Goal: Contribute content

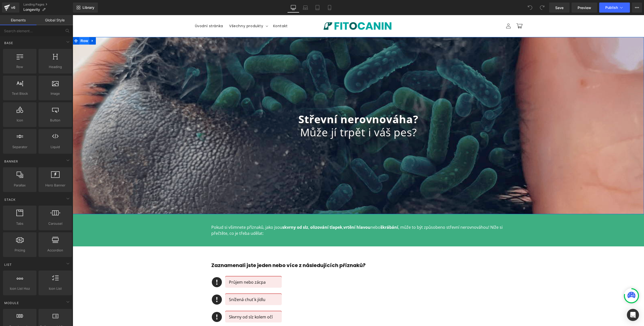
click at [79, 42] on span "Row" at bounding box center [84, 41] width 10 height 8
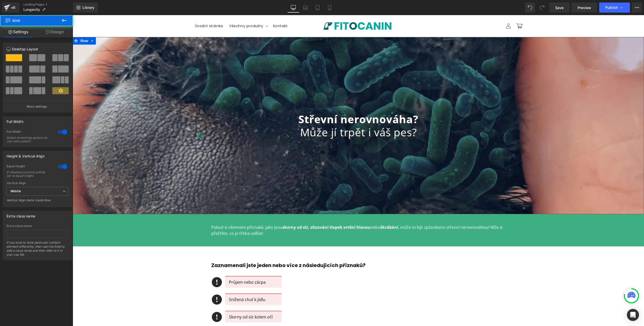
click at [72, 42] on div "Column Size Customizer 12 Desktop Layout Laptop Layout Tablet Layout Mobile Lay…" at bounding box center [37, 76] width 75 height 74
click at [52, 30] on link "Design" at bounding box center [54, 31] width 36 height 11
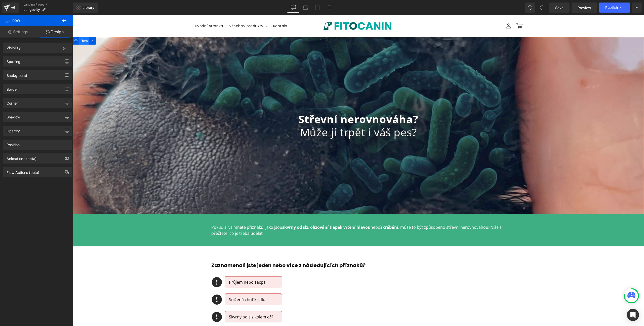
click at [83, 40] on span "Row" at bounding box center [84, 41] width 10 height 8
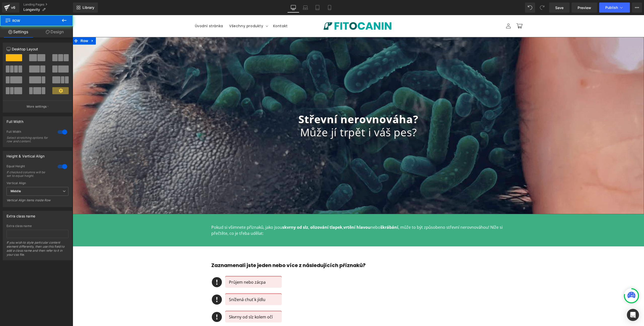
click at [51, 32] on link "Design" at bounding box center [54, 31] width 36 height 11
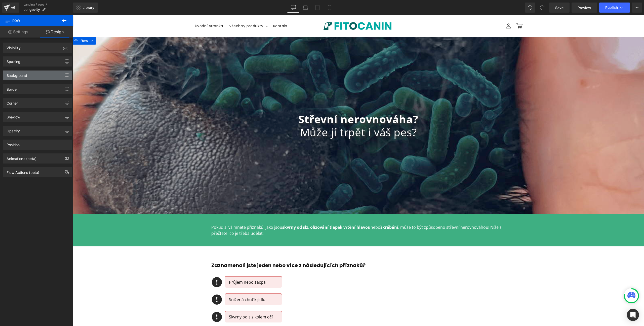
click at [33, 78] on div "Background" at bounding box center [37, 75] width 69 height 10
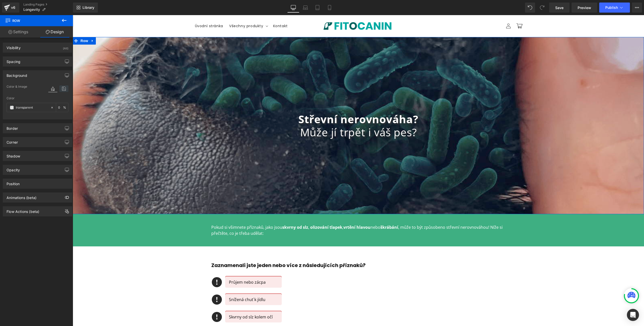
click at [62, 90] on icon at bounding box center [63, 88] width 9 height 7
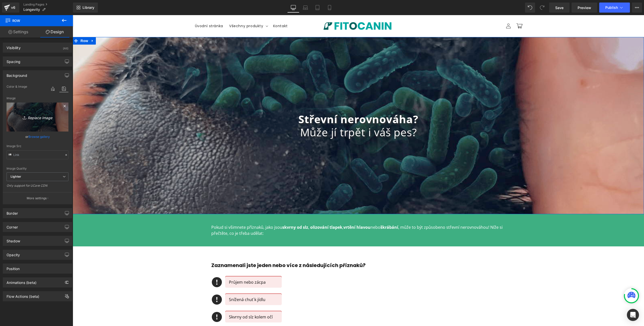
click at [42, 115] on icon "Replace Image" at bounding box center [37, 117] width 40 height 6
type input "C:\fakepath\shutterstock_1803070438 _1_.jpg"
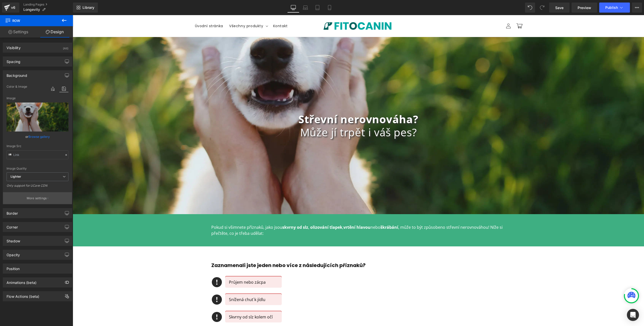
click at [35, 199] on p "More settings" at bounding box center [37, 198] width 20 height 5
click at [0, 0] on div "Background Size Cover Contain 0% 0% Background Position X-pos 50% 50 Y-pos 50% …" at bounding box center [0, 0] width 0 height 0
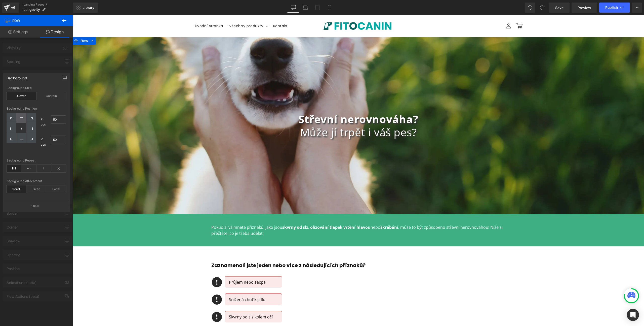
click at [21, 117] on icon at bounding box center [21, 118] width 3 height 3
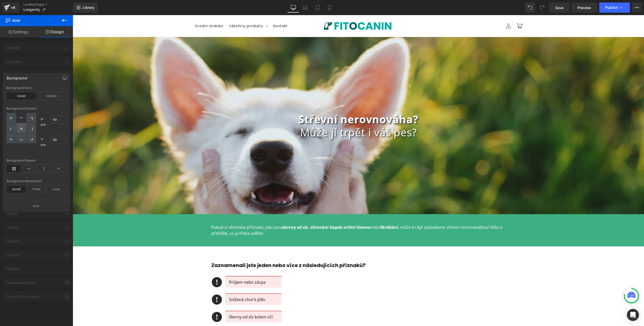
click at [20, 128] on icon at bounding box center [21, 128] width 3 height 3
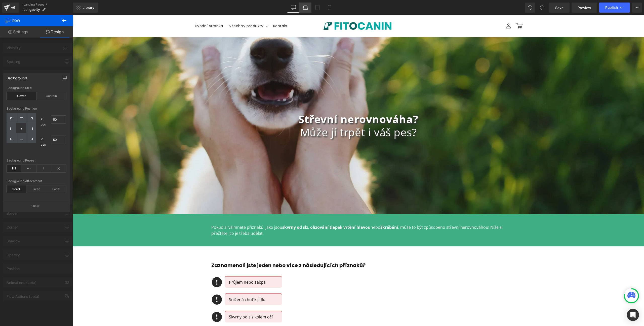
click at [305, 9] on icon at bounding box center [305, 7] width 5 height 5
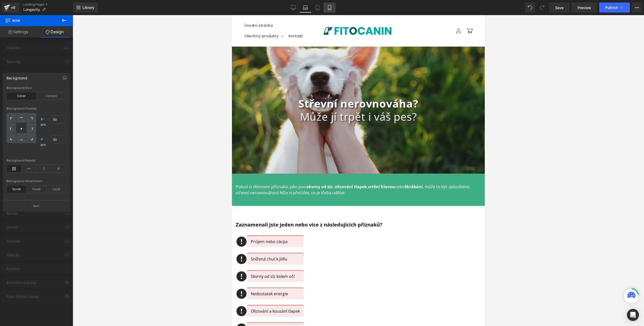
click at [327, 10] on link "Mobile" at bounding box center [330, 8] width 12 height 10
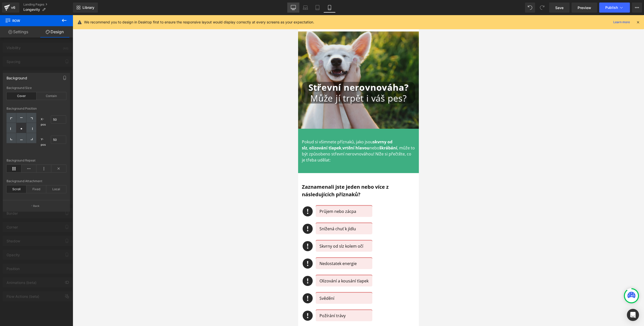
click at [292, 7] on icon at bounding box center [293, 7] width 5 height 5
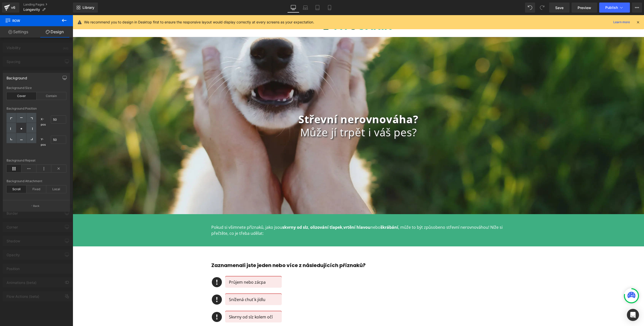
scroll to position [6, 0]
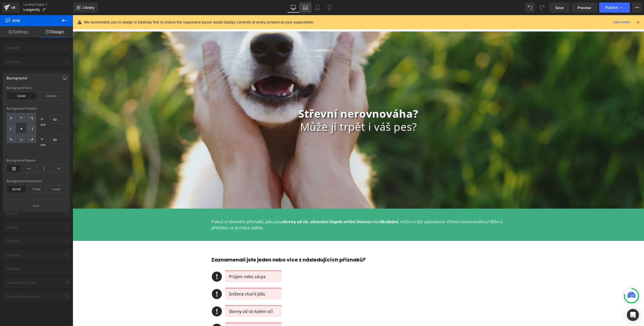
click at [308, 8] on link "Laptop" at bounding box center [305, 8] width 12 height 10
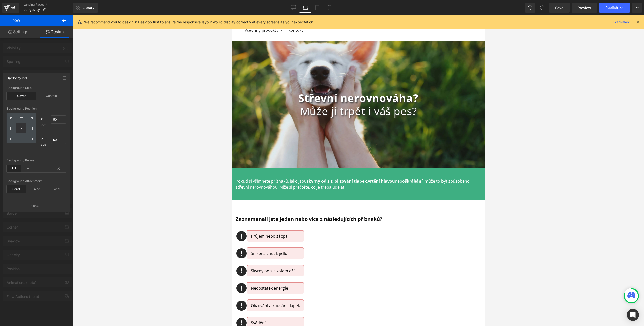
scroll to position [15, 0]
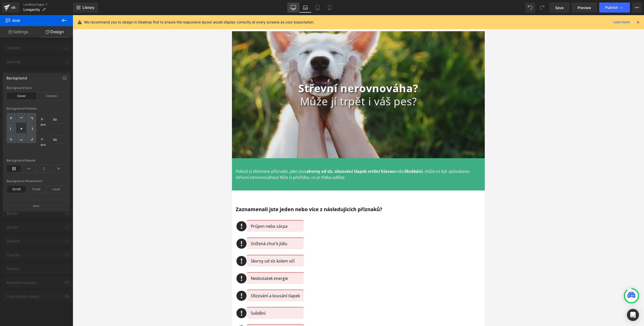
click at [291, 7] on icon at bounding box center [293, 7] width 5 height 5
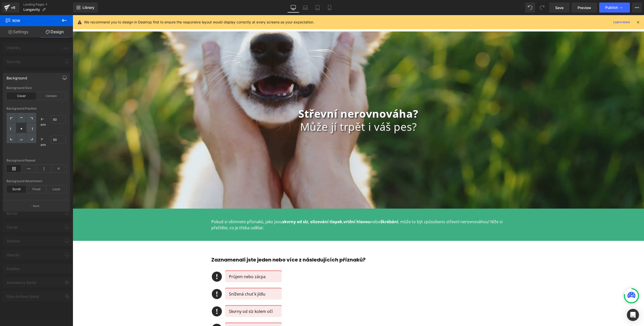
scroll to position [0, 0]
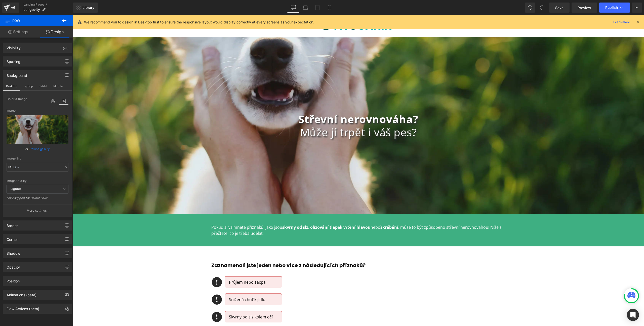
click at [338, 130] on h1 "Může jí trpět i váš pes?" at bounding box center [358, 132] width 571 height 13
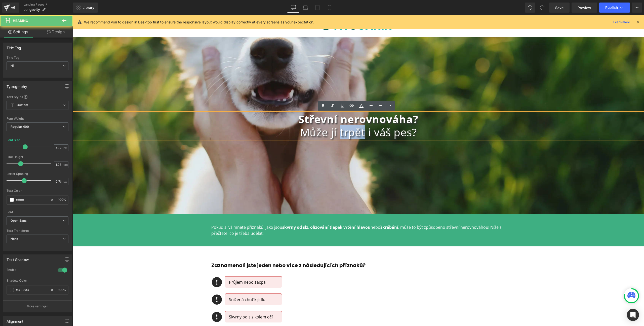
click at [338, 130] on h1 "Může jí trpět i váš pes?" at bounding box center [358, 132] width 571 height 13
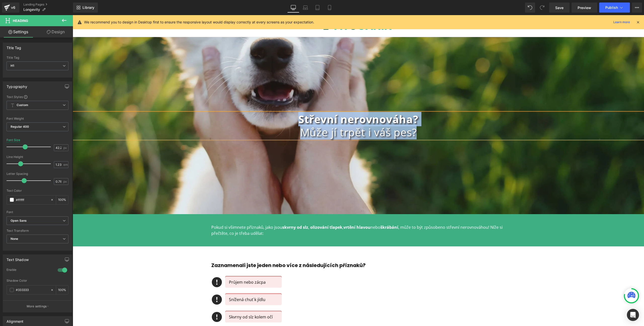
paste div
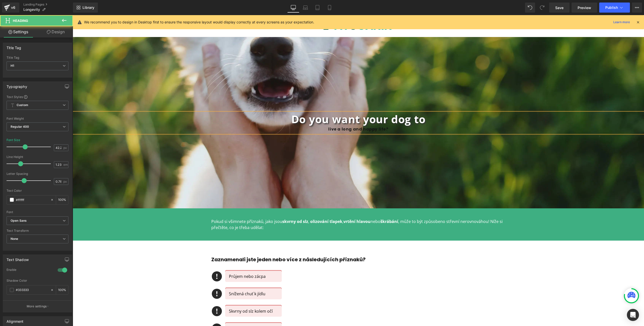
click at [326, 128] on div "live a long and happy life?" at bounding box center [358, 129] width 571 height 7
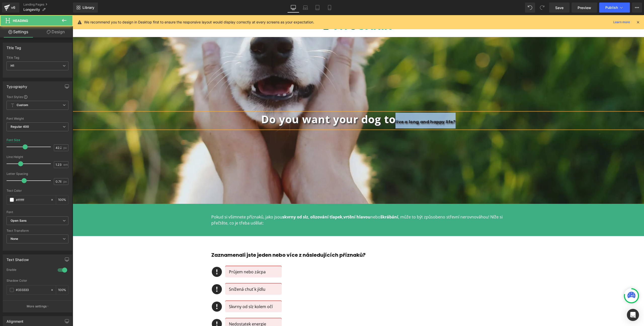
drag, startPoint x: 396, startPoint y: 121, endPoint x: 471, endPoint y: 120, distance: 75.0
click at [471, 120] on h1 "Do you want your dog to live a long and happy life?" at bounding box center [358, 120] width 571 height 16
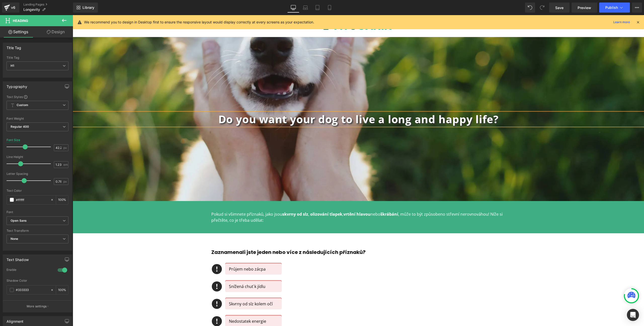
click at [376, 119] on b "Do you want your dog to live a long and happy life?" at bounding box center [358, 119] width 280 height 14
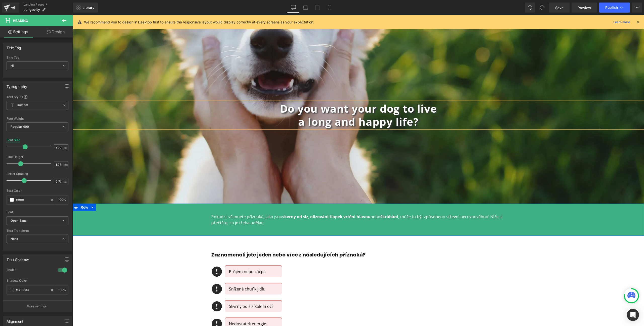
scroll to position [12, 0]
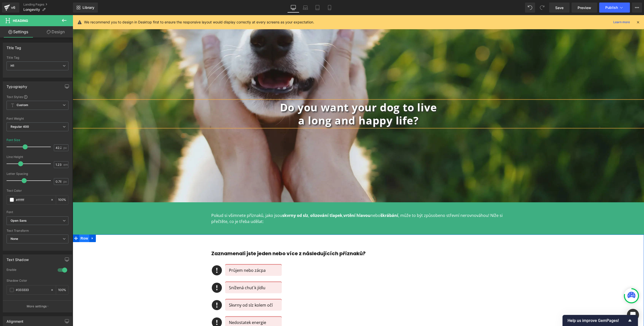
click at [79, 236] on span "Row" at bounding box center [84, 238] width 10 height 8
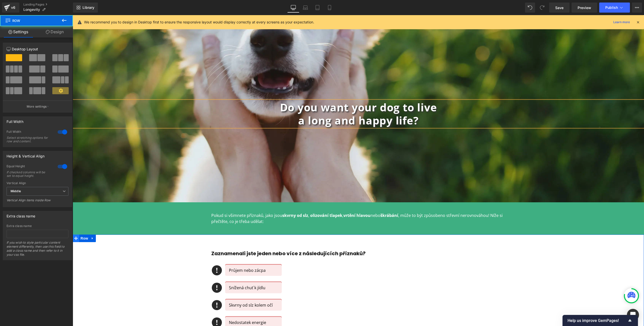
click at [75, 237] on icon at bounding box center [76, 238] width 4 height 4
click at [79, 239] on span "Row" at bounding box center [84, 238] width 10 height 8
click at [74, 237] on icon at bounding box center [76, 238] width 4 height 4
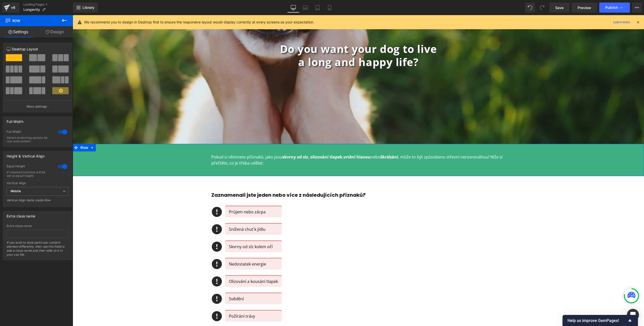
scroll to position [80, 0]
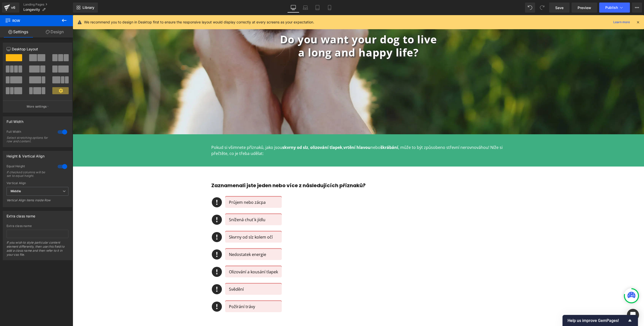
click at [102, 163] on div "Pokud si všimnete příznaků, jako jsou skvrny od slz , olizování tlapek , vrtění…" at bounding box center [358, 150] width 571 height 32
click at [94, 181] on div "Zaznamenali jste jeden nebo více z následujících příznaků? Heading Icon Průjem …" at bounding box center [358, 251] width 571 height 154
click at [79, 170] on span "Row" at bounding box center [84, 170] width 10 height 8
click at [75, 170] on icon at bounding box center [76, 170] width 4 height 4
click at [58, 32] on link "Design" at bounding box center [54, 31] width 36 height 11
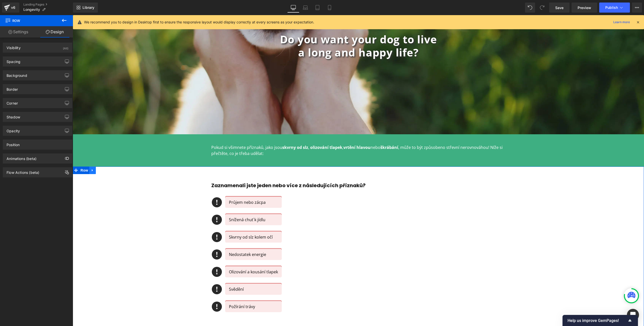
click at [92, 170] on icon at bounding box center [92, 170] width 1 height 2
click at [105, 172] on icon at bounding box center [106, 170] width 4 height 4
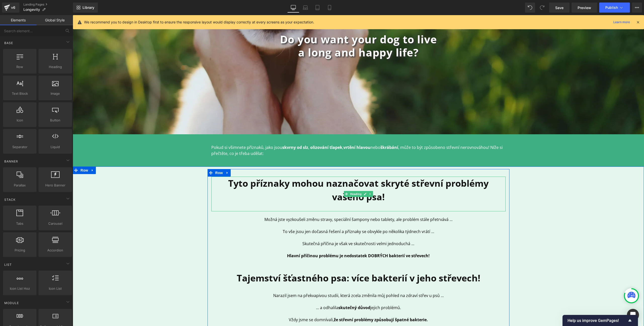
drag, startPoint x: 360, startPoint y: 202, endPoint x: 505, endPoint y: 281, distance: 165.0
click at [360, 202] on strong "Tyto příznaky mohou naznačovat skryté střevní problémy vašeho psa!" at bounding box center [358, 190] width 260 height 26
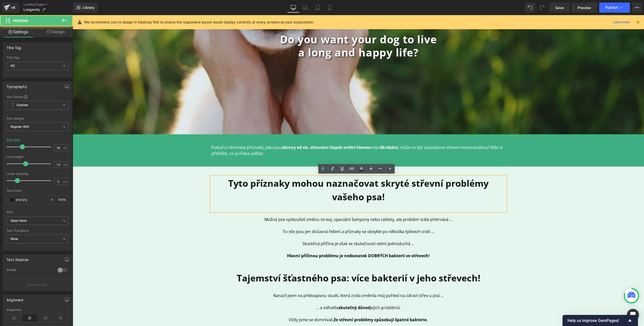
scroll to position [81, 0]
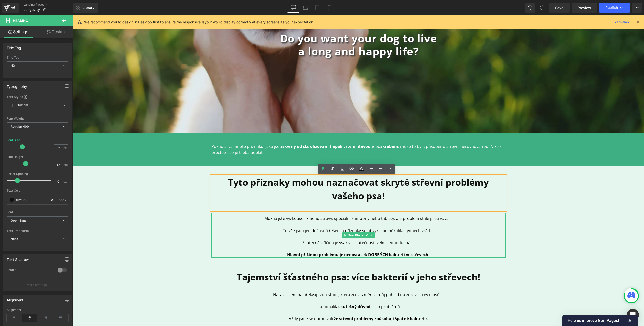
click at [306, 235] on p at bounding box center [358, 236] width 294 height 6
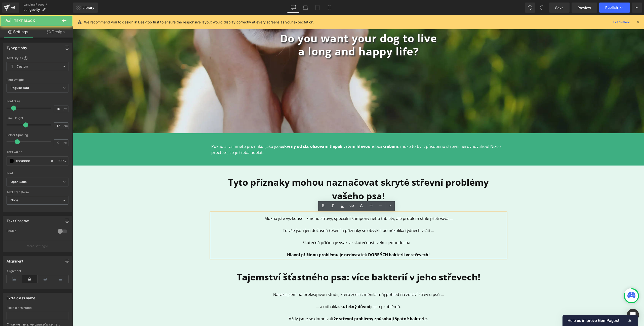
click at [306, 235] on p at bounding box center [358, 236] width 294 height 6
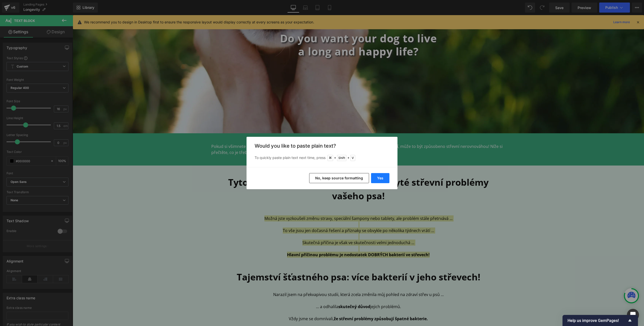
click at [382, 173] on button "Yes" at bounding box center [380, 178] width 18 height 10
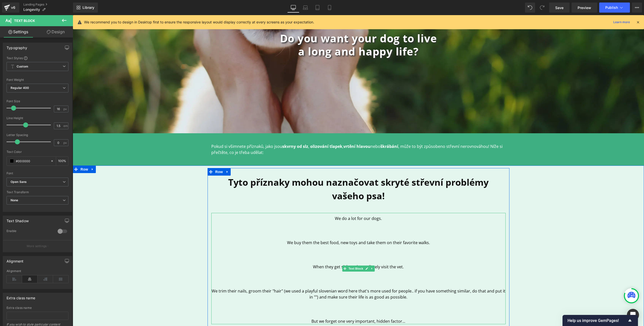
click at [350, 231] on p at bounding box center [358, 230] width 294 height 6
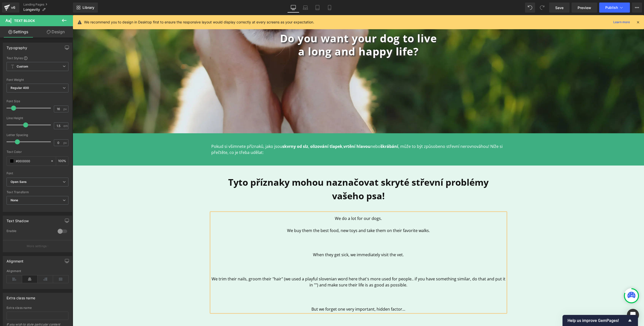
click at [348, 242] on p at bounding box center [358, 242] width 294 height 6
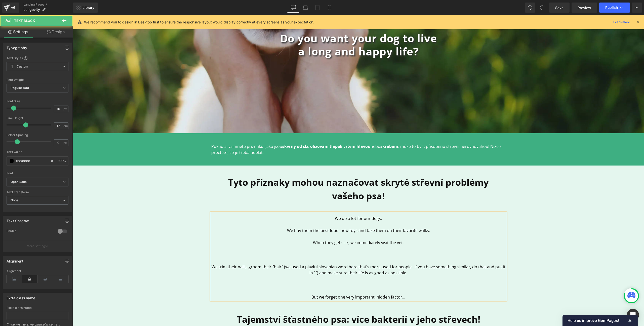
click at [359, 263] on p at bounding box center [358, 260] width 294 height 6
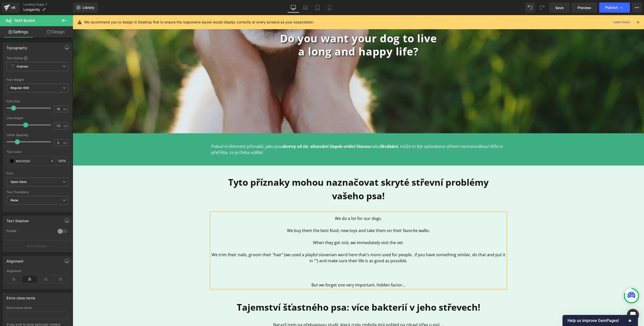
click at [366, 276] on p at bounding box center [358, 278] width 294 height 6
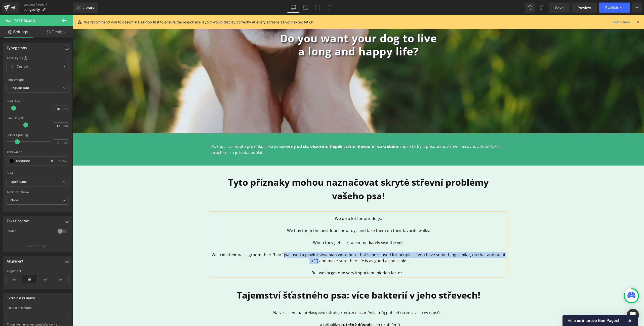
drag, startPoint x: 283, startPoint y: 254, endPoint x: 318, endPoint y: 259, distance: 36.0
click at [318, 259] on p "We trim their nails, groom their "hair" (we used a playful slovenian word here …" at bounding box center [358, 257] width 294 height 12
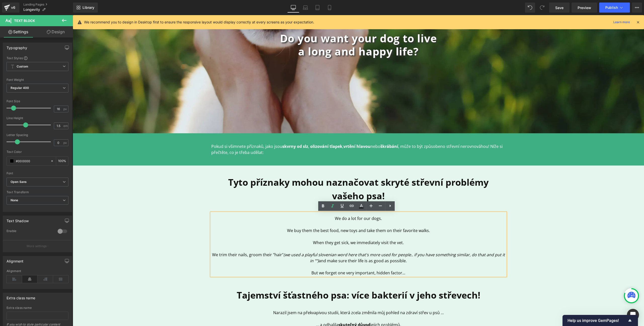
click at [349, 265] on p at bounding box center [358, 266] width 294 height 6
click at [320, 186] on strong "Tyto příznaky mohou naznačovat skryté střevní problémy vašeho psa!" at bounding box center [358, 189] width 260 height 26
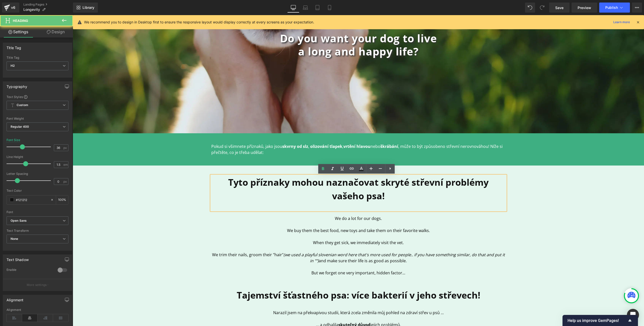
click at [320, 186] on strong "Tyto příznaky mohou naznačovat skryté střevní problémy vašeho psa!" at bounding box center [358, 189] width 260 height 26
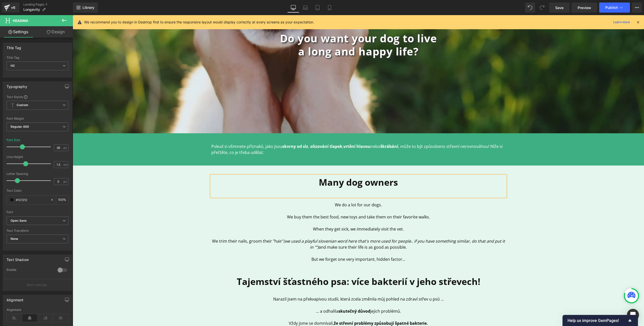
click at [342, 183] on strong "Many dog owners" at bounding box center [358, 182] width 79 height 12
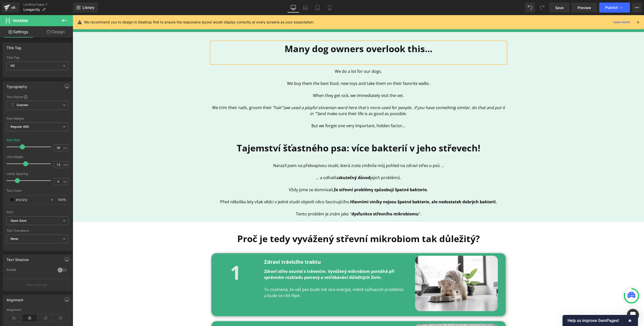
scroll to position [219, 0]
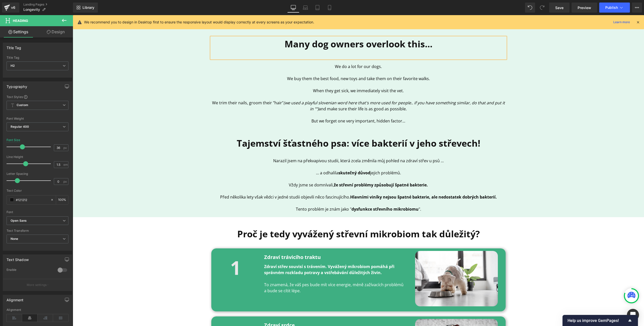
click at [330, 91] on p "When they get sick, we immediately visit the vet." at bounding box center [358, 91] width 294 height 6
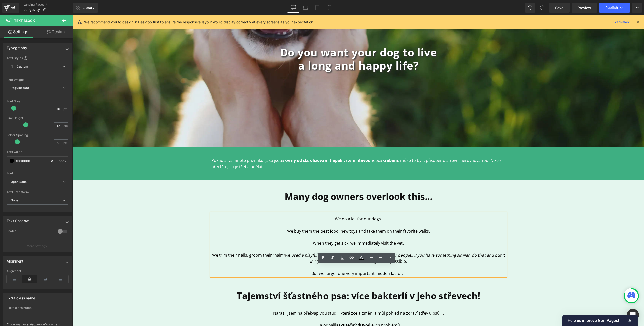
scroll to position [0, 0]
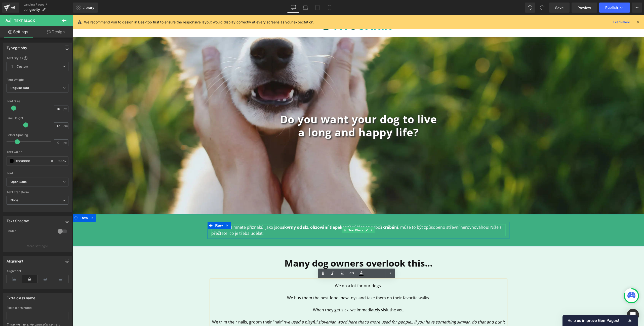
click at [256, 231] on span ", může to být způsobeno střevní nerovnováhou! Níže si přečtěte, co je třeba udě…" at bounding box center [356, 230] width 291 height 12
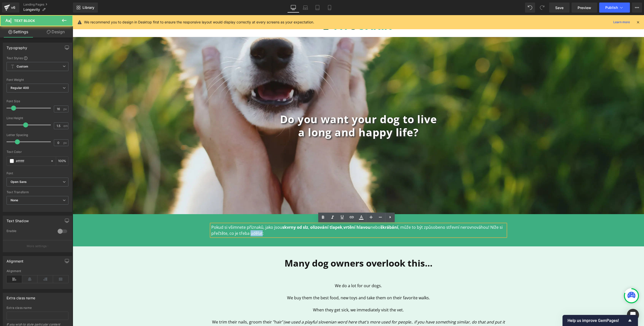
click at [256, 231] on span ", může to být způsobeno střevní nerovnováhou! Níže si přečtěte, co je třeba udě…" at bounding box center [356, 230] width 291 height 12
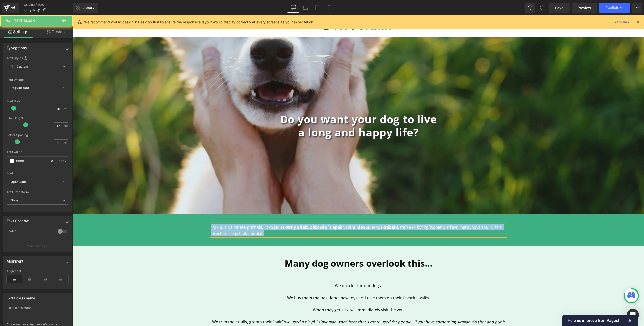
paste div
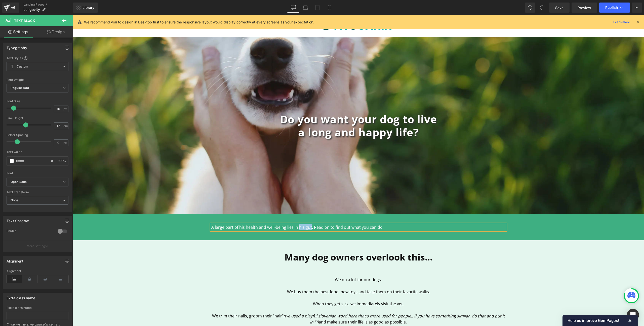
drag, startPoint x: 296, startPoint y: 227, endPoint x: 309, endPoint y: 227, distance: 12.6
click at [309, 227] on p "A large part of his health and well-being lies in his gut. Read on to find out …" at bounding box center [358, 227] width 294 height 6
click at [318, 227] on p "A large part of his health and well-being lies in his gut . Read on to find out…" at bounding box center [358, 227] width 294 height 6
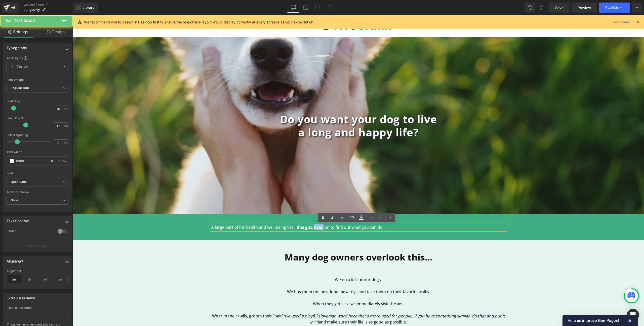
click at [318, 227] on p "A large part of his health and well-being lies in his gut . Read on to find out…" at bounding box center [358, 227] width 294 height 6
click at [337, 227] on p "A large part of his health and well-being lies in his gut . Keep reading on to …" at bounding box center [358, 227] width 294 height 6
click at [341, 228] on p "A large part of his health and well-being lies in his gut . Keep reading on to …" at bounding box center [358, 227] width 294 height 6
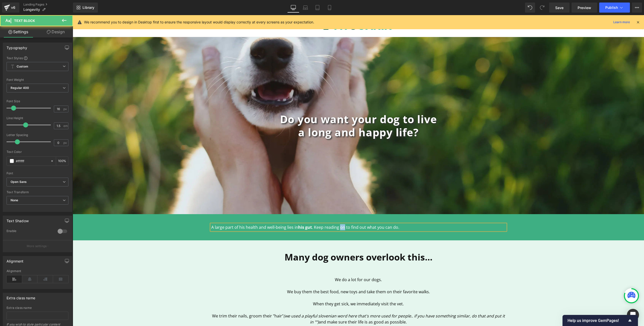
click at [341, 228] on p "A large part of his health and well-being lies in his gut . Keep reading on to …" at bounding box center [358, 227] width 294 height 6
click at [326, 129] on b "a long and happy life?" at bounding box center [358, 132] width 120 height 14
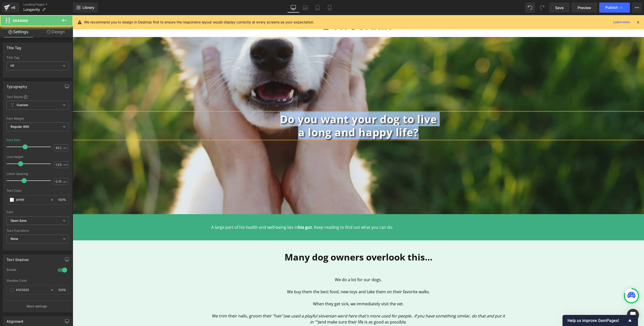
copy div "Do you want your dog to live a long and happy life?"
click at [293, 119] on b "Do you want your dog to live" at bounding box center [358, 119] width 157 height 14
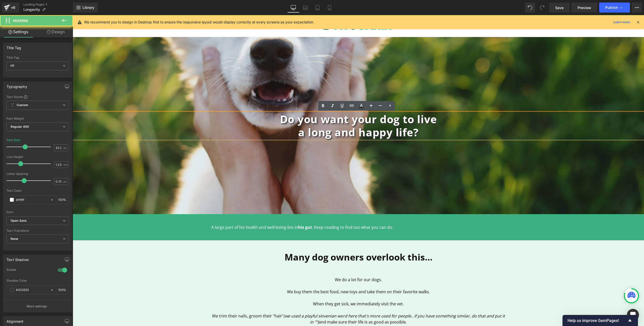
click at [298, 134] on b "a long and happy life?" at bounding box center [358, 132] width 120 height 14
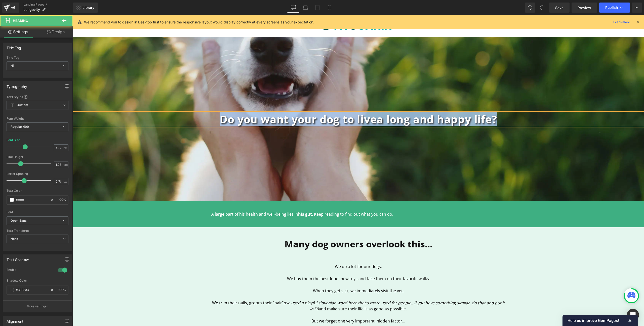
drag, startPoint x: 485, startPoint y: 120, endPoint x: 137, endPoint y: 120, distance: 347.9
click at [137, 120] on h1 "Do you want your dog to live a long and happy life?" at bounding box center [358, 118] width 571 height 13
copy h1 "Do you want your dog to live a long and happy life?"
click at [242, 217] on div "A large part of his health and well-being lies in his gut . Keep reading to fin…" at bounding box center [359, 213] width 302 height 11
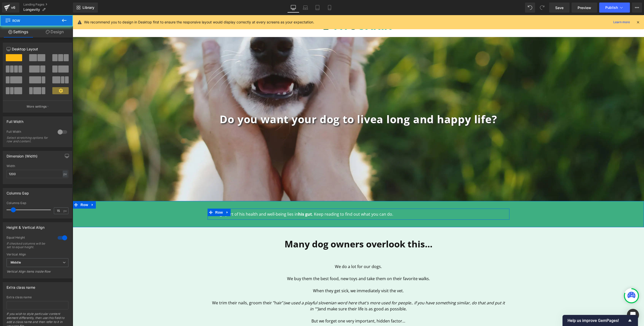
click at [242, 217] on div "A large part of his health and well-being lies in his gut . Keep reading to fin…" at bounding box center [359, 213] width 302 height 11
click at [247, 213] on p "A large part of his health and well-being lies in his gut . Keep reading to fin…" at bounding box center [358, 214] width 294 height 6
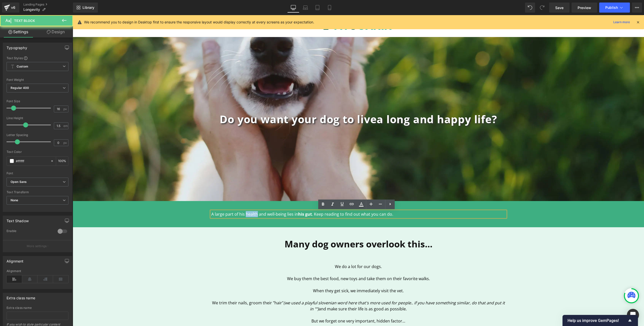
click at [247, 213] on p "A large part of his health and well-being lies in his gut . Keep reading to fin…" at bounding box center [358, 214] width 294 height 6
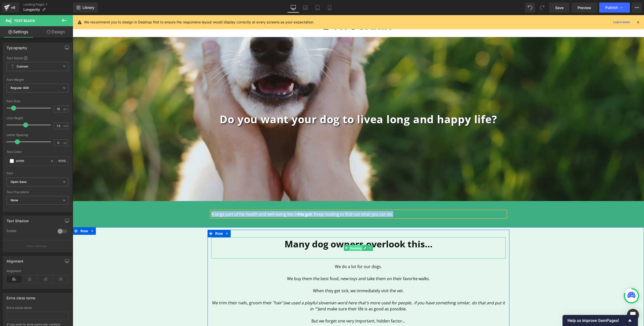
click at [358, 248] on span "Heading" at bounding box center [356, 248] width 14 height 6
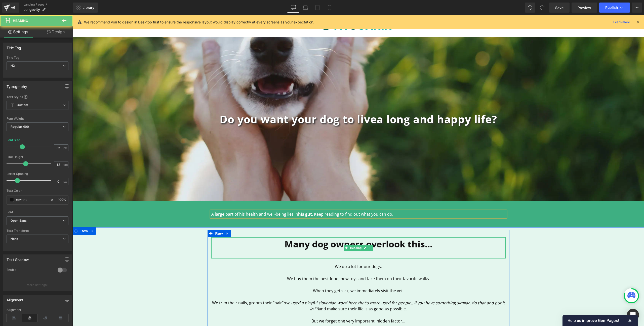
click at [408, 243] on b "Many dog owners overlook this..." at bounding box center [359, 243] width 148 height 12
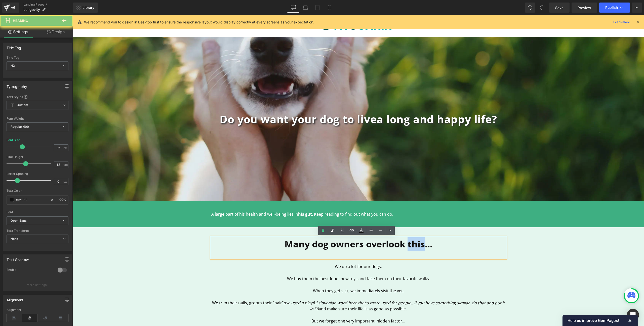
click at [408, 243] on b "Many dog owners overlook this..." at bounding box center [359, 243] width 148 height 12
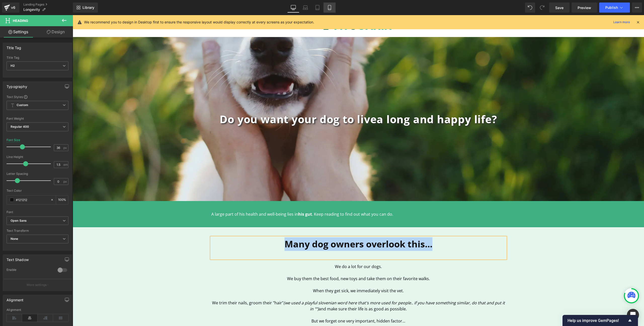
copy b "Many dog owners overlook this..."
click at [328, 282] on p at bounding box center [358, 284] width 294 height 6
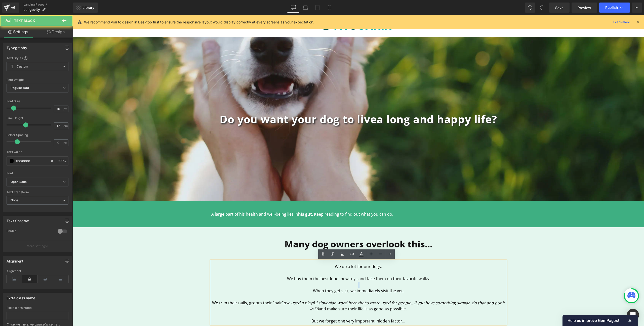
click at [328, 282] on p at bounding box center [358, 284] width 294 height 6
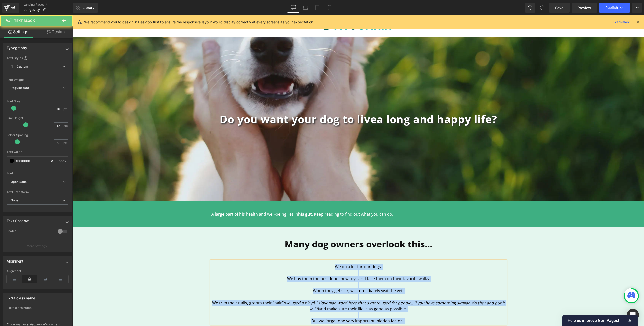
copy div "We do a lot for our dogs. We buy them the best food, new toys and take them on …"
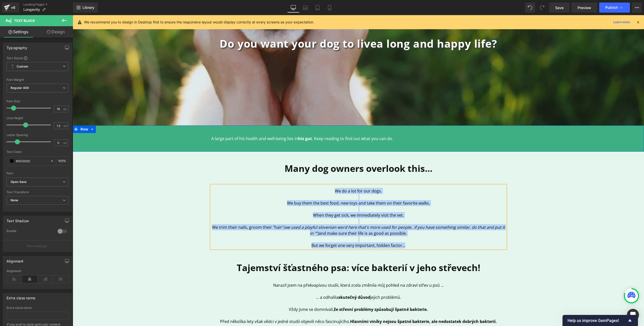
scroll to position [110, 0]
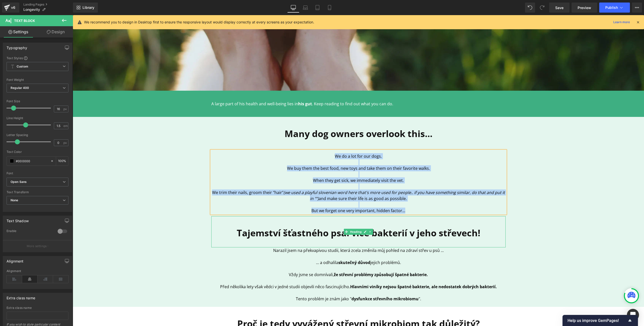
click at [306, 236] on b "Tajemství šťastného psa: více bakterií v jeho střevech!" at bounding box center [359, 232] width 244 height 12
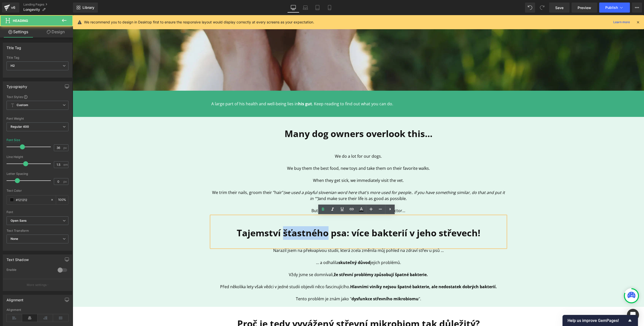
click at [306, 236] on b "Tajemství šťastného psa: více bakterií v jeho střevech!" at bounding box center [359, 232] width 244 height 12
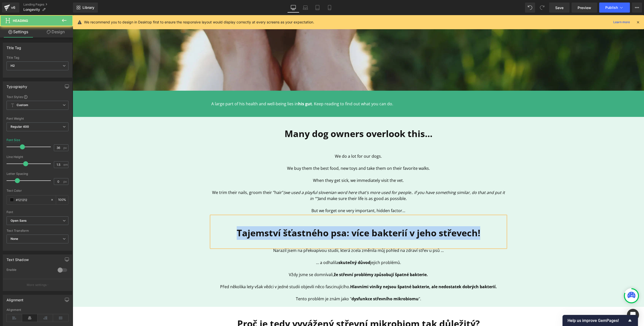
paste div
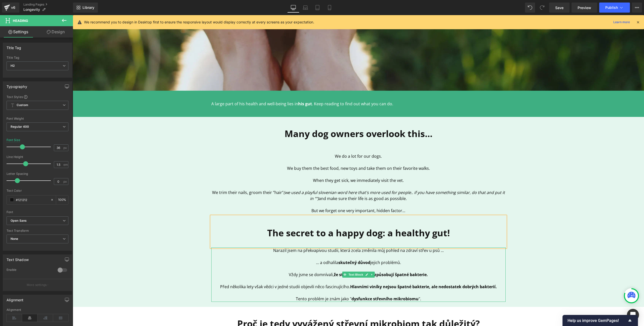
click at [347, 270] on p at bounding box center [358, 268] width 294 height 6
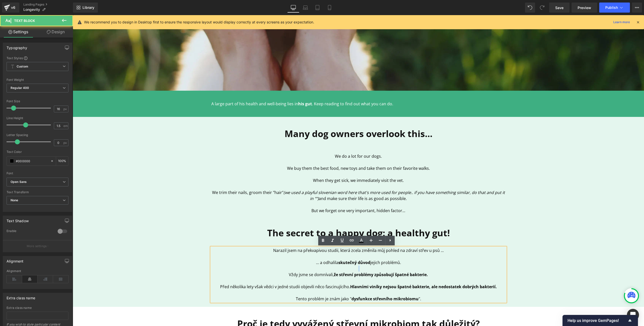
click at [347, 270] on p at bounding box center [358, 268] width 294 height 6
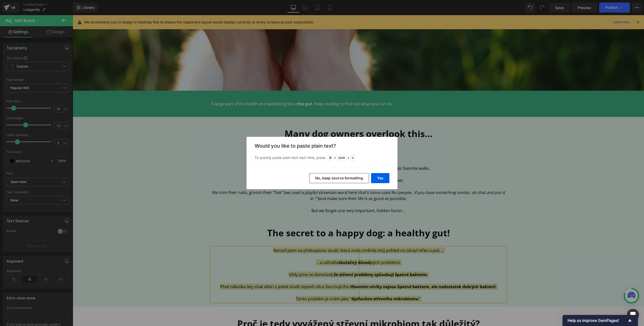
click at [354, 178] on button "No, keep source formatting" at bounding box center [339, 178] width 60 height 10
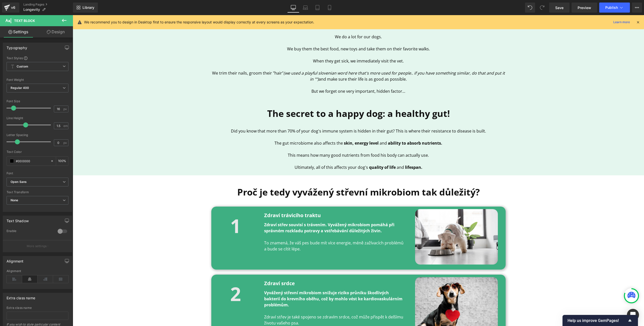
scroll to position [170, 0]
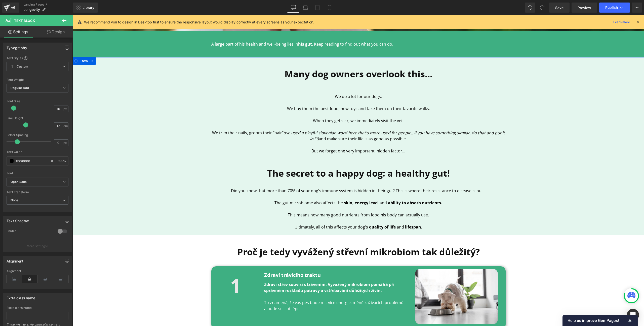
click at [167, 172] on div "Many dog owners overlook this... Heading We do a lot for our dogs. We buy them …" at bounding box center [358, 146] width 571 height 173
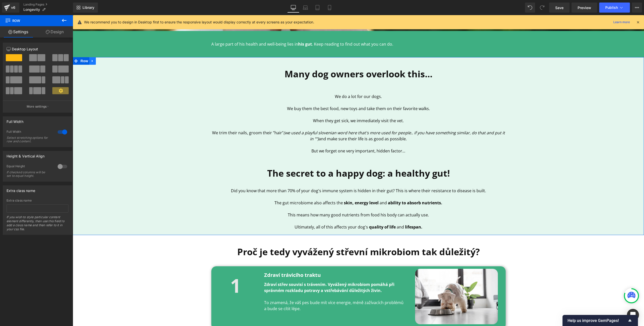
click at [92, 61] on icon at bounding box center [92, 61] width 1 height 2
click at [97, 60] on icon at bounding box center [99, 61] width 4 height 4
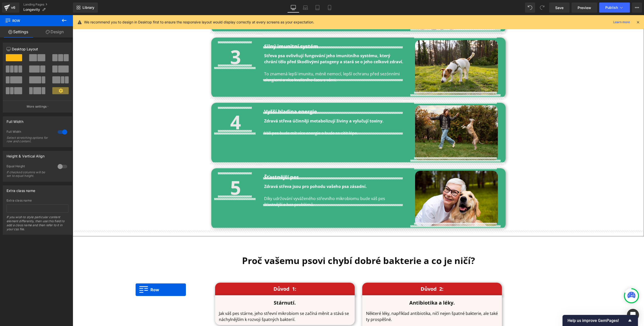
scroll to position [548, 0]
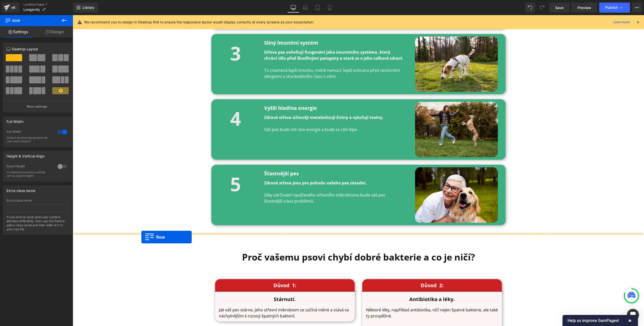
drag, startPoint x: 75, startPoint y: 141, endPoint x: 141, endPoint y: 237, distance: 116.1
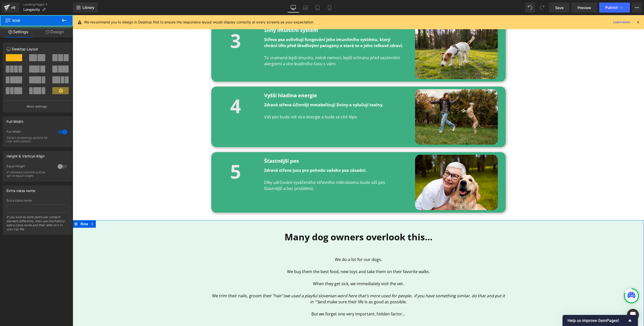
scroll to position [535, 0]
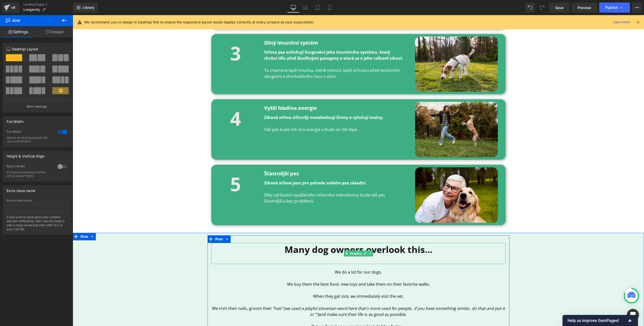
click at [302, 250] on b "Many dog owners overlook this..." at bounding box center [359, 249] width 148 height 12
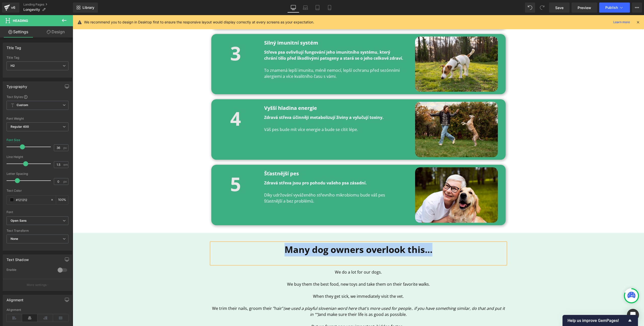
paste div
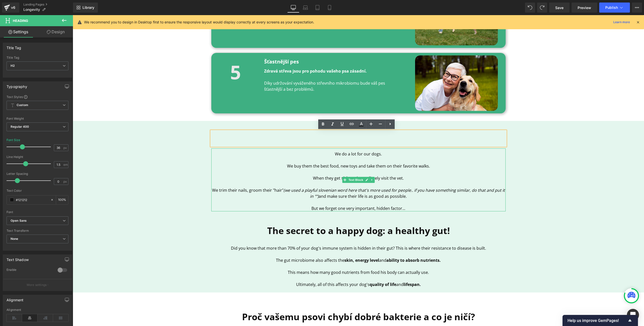
scroll to position [659, 0]
click at [595, 152] on div "Heading We do a lot for our dogs. We buy them the best food, new toys and take …" at bounding box center [358, 206] width 571 height 166
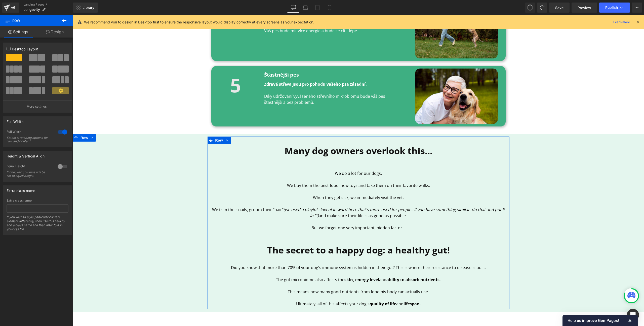
scroll to position [672, 0]
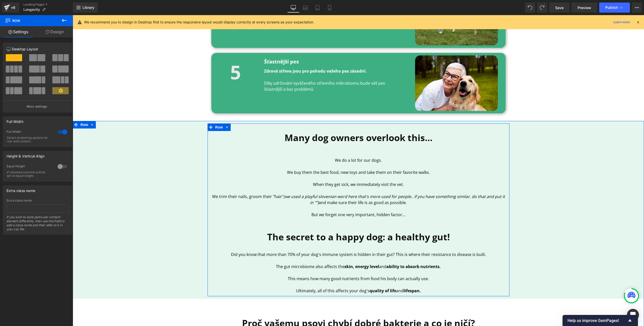
click at [387, 140] on b "Many dog owners overlook this..." at bounding box center [359, 137] width 148 height 12
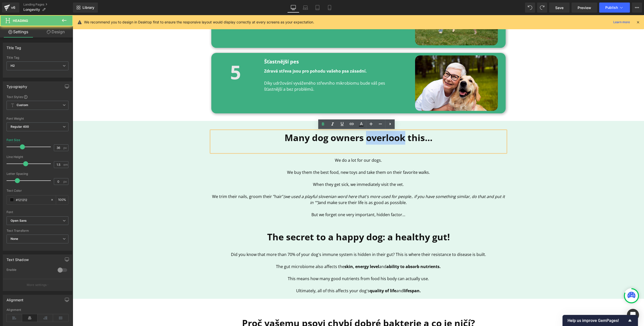
click at [387, 140] on b "Many dog owners overlook this..." at bounding box center [359, 137] width 148 height 12
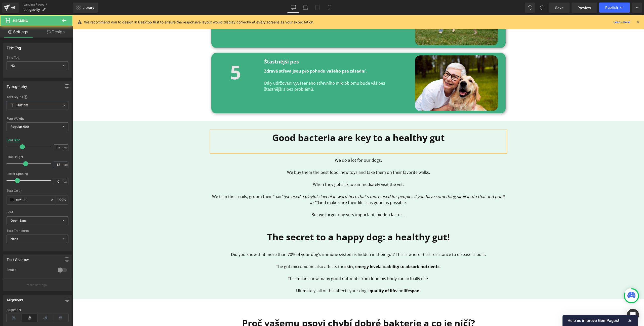
click at [353, 137] on b "Good bacteria are key to a healthy gut" at bounding box center [358, 137] width 173 height 12
click at [451, 139] on h2 "Good bacteria are crucial to a healthy gut" at bounding box center [358, 138] width 294 height 14
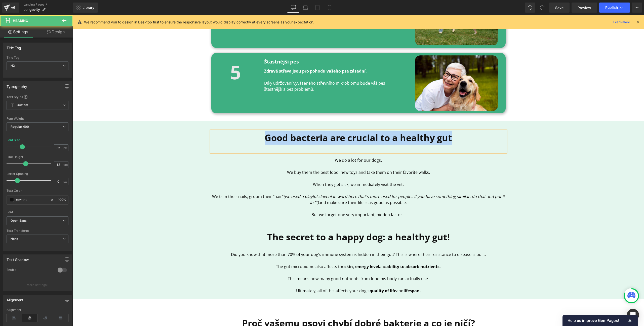
copy b "Good bacteria are crucial to a healthy gut"
click at [383, 138] on b "Good bacteria are crucial to a healthy gut" at bounding box center [358, 137] width 187 height 12
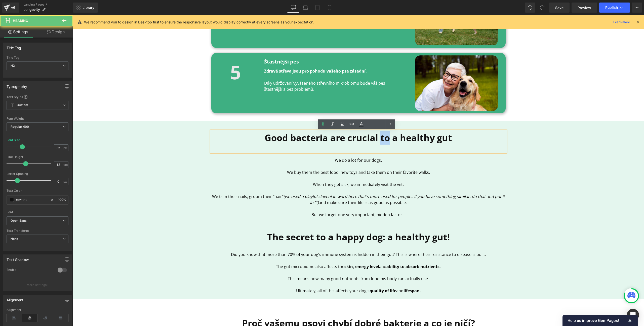
click at [383, 138] on b "Good bacteria are crucial to a healthy gut" at bounding box center [358, 137] width 187 height 12
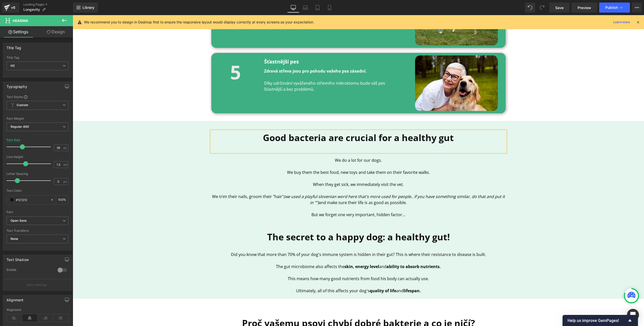
click at [322, 139] on b "Good bacteria are crucial for a healthy gut" at bounding box center [358, 137] width 191 height 12
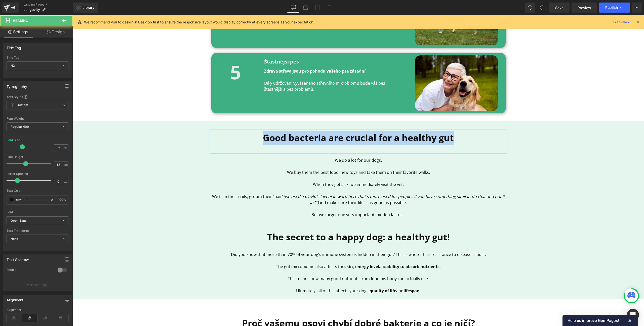
copy b "Good bacteria are crucial for a healthy gut"
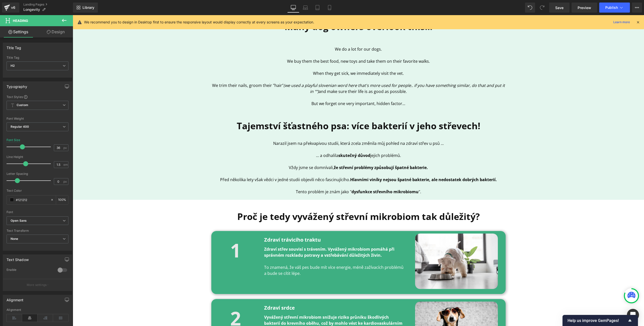
scroll to position [146, 0]
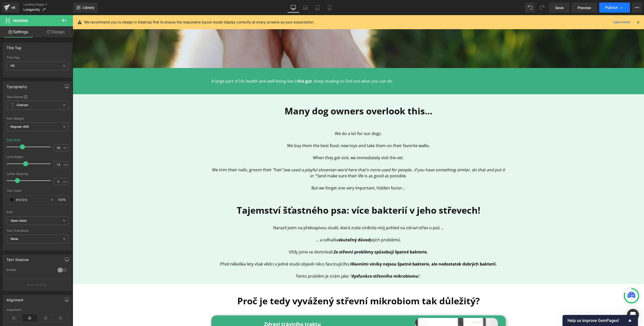
click at [614, 7] on span "Publish" at bounding box center [611, 8] width 13 height 4
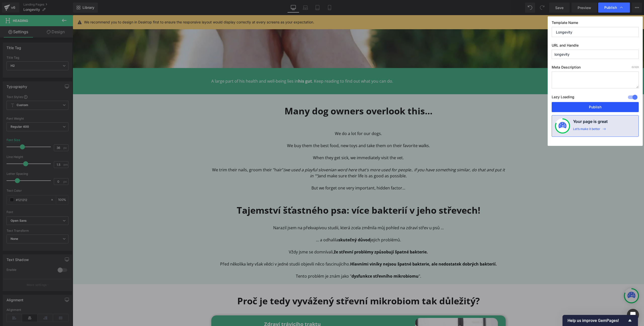
drag, startPoint x: 594, startPoint y: 109, endPoint x: 240, endPoint y: 156, distance: 357.1
click at [594, 109] on button "Publish" at bounding box center [595, 107] width 87 height 10
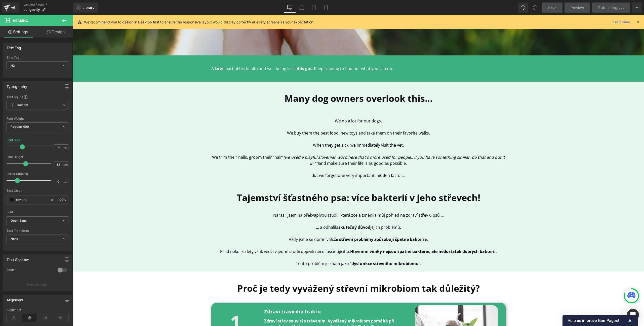
scroll to position [58, 0]
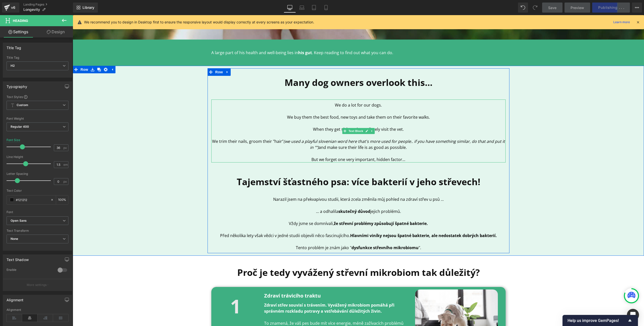
scroll to position [208, 0]
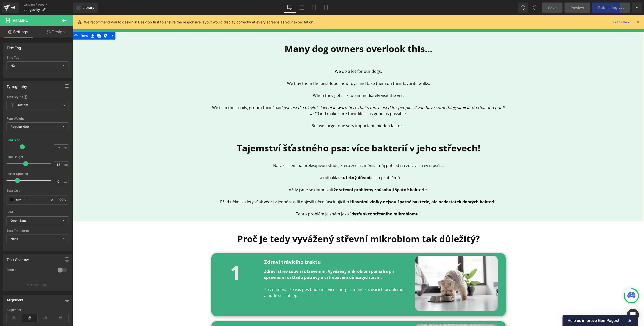
click at [331, 185] on p at bounding box center [358, 183] width 294 height 6
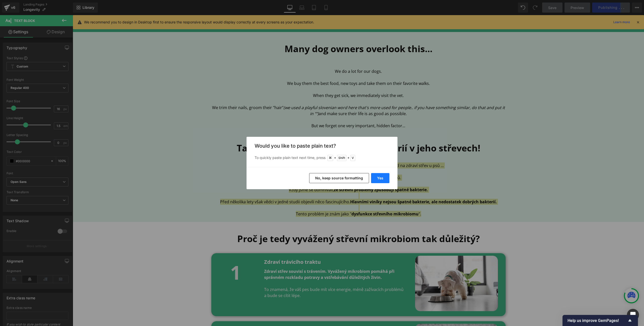
click at [378, 182] on button "Yes" at bounding box center [380, 178] width 18 height 10
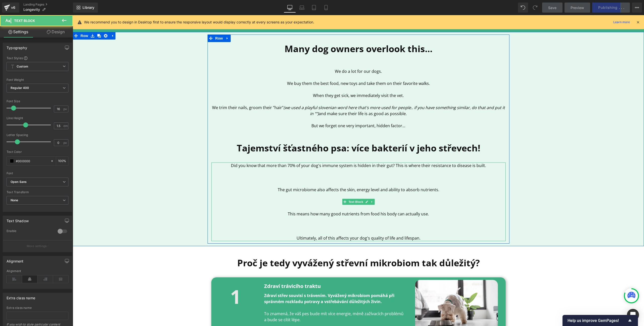
click at [360, 179] on p at bounding box center [358, 177] width 294 height 6
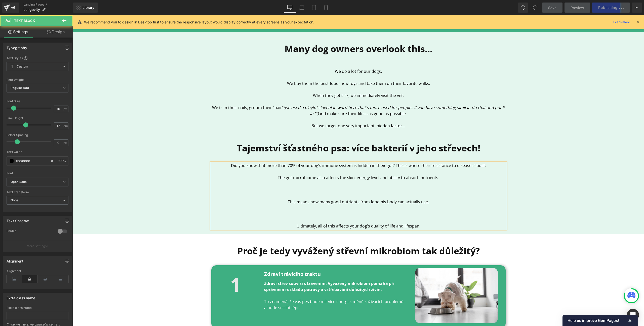
click at [370, 188] on p at bounding box center [358, 189] width 294 height 6
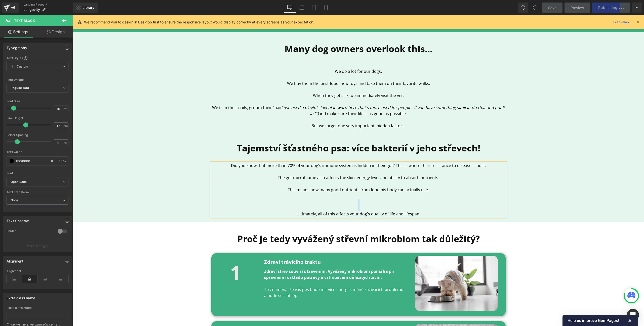
click at [374, 204] on div "Did you know that more than 70% of your dog's immune system is hidden in their …" at bounding box center [358, 189] width 294 height 54
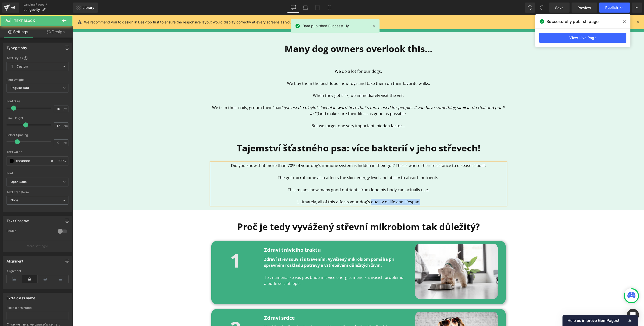
drag, startPoint x: 369, startPoint y: 202, endPoint x: 429, endPoint y: 202, distance: 59.9
click at [429, 202] on p "Ultimately, all of this affects your dog's quality of life and lifespan." at bounding box center [358, 201] width 294 height 6
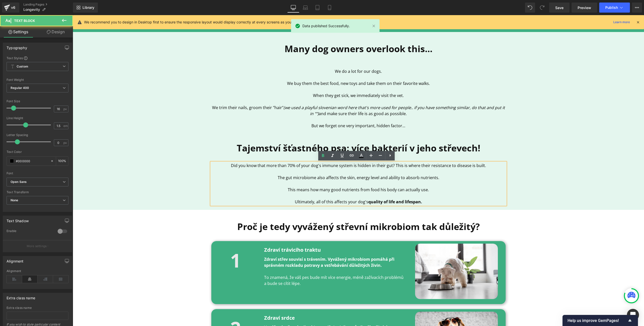
click at [398, 202] on strong "quality of life and lifespan." at bounding box center [395, 202] width 54 height 6
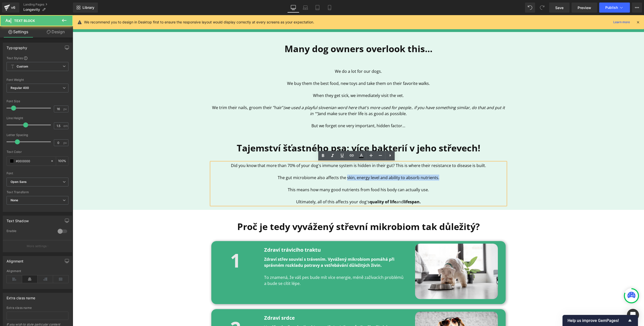
drag, startPoint x: 345, startPoint y: 179, endPoint x: 437, endPoint y: 179, distance: 92.3
click at [437, 179] on p "The gut microbiome also affects the skin, energy level and ability to absorb nu…" at bounding box center [358, 177] width 294 height 6
click at [383, 177] on strong "skin, energy level and ability to absorb nutrients." at bounding box center [392, 178] width 99 height 6
click at [312, 151] on b "Tajemství šťastného psa: více bakterií v jeho střevech!" at bounding box center [359, 148] width 244 height 12
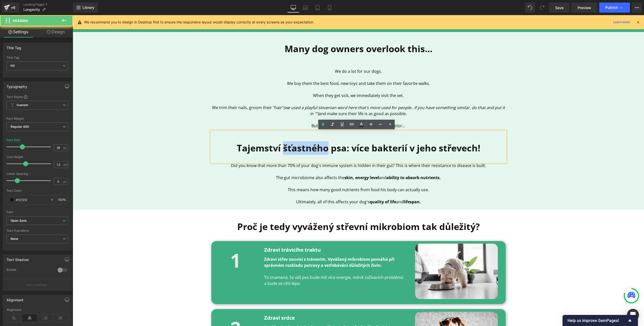
click at [313, 151] on b "Tajemství šťastného psa: více bakterií v jeho střevech!" at bounding box center [359, 148] width 244 height 12
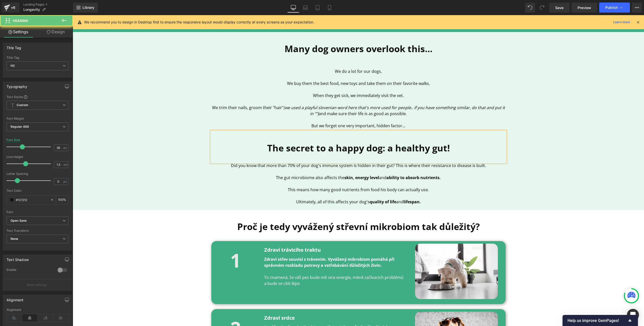
click at [588, 166] on div "Many dog owners overlook this... Heading We do a lot for our dogs. We buy them …" at bounding box center [358, 120] width 571 height 173
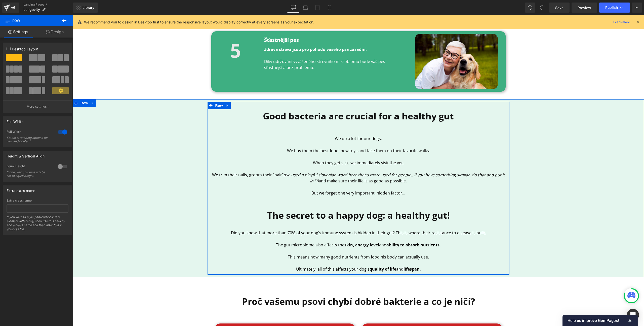
scroll to position [682, 0]
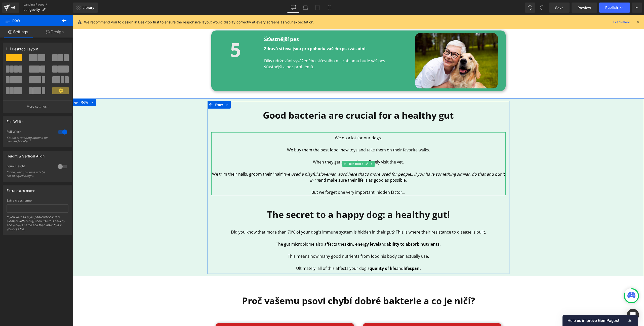
click at [348, 154] on p at bounding box center [358, 156] width 294 height 6
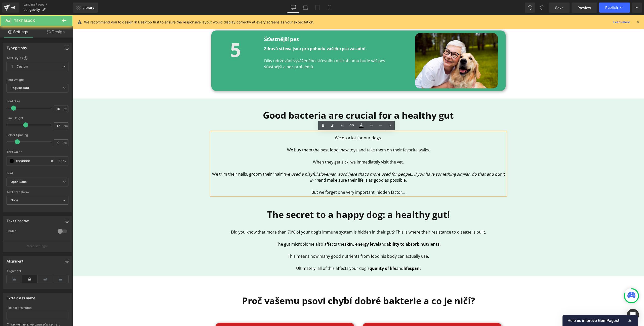
click at [342, 149] on p "We buy them the best food, new toys and take them on their favorite walks." at bounding box center [358, 150] width 294 height 6
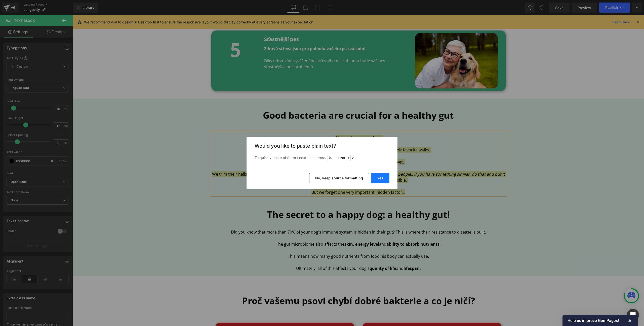
click at [379, 179] on button "Yes" at bounding box center [380, 178] width 18 height 10
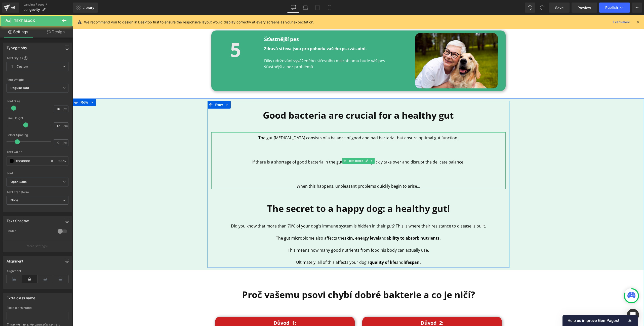
click at [337, 151] on p at bounding box center [358, 150] width 294 height 6
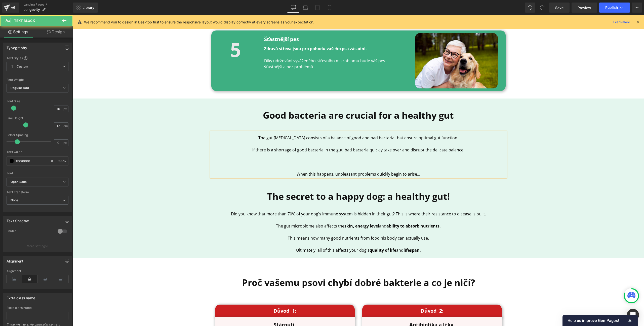
click at [351, 164] on p at bounding box center [358, 162] width 294 height 6
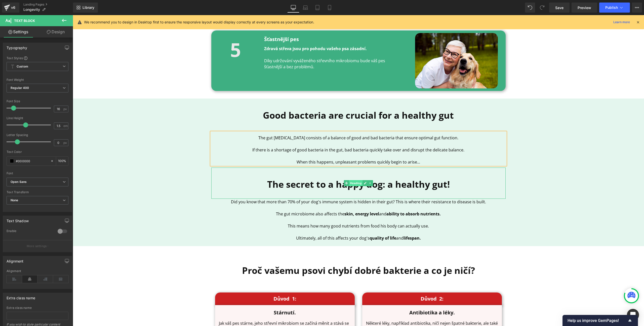
click at [352, 184] on span "Heading" at bounding box center [356, 183] width 14 height 6
click at [369, 183] on icon at bounding box center [370, 182] width 3 height 3
click at [372, 184] on icon at bounding box center [373, 183] width 3 height 3
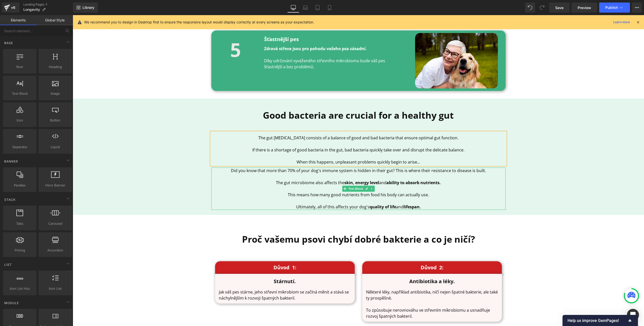
click at [356, 196] on p "This means how many good nutrients from food his body can actually use." at bounding box center [358, 194] width 294 height 6
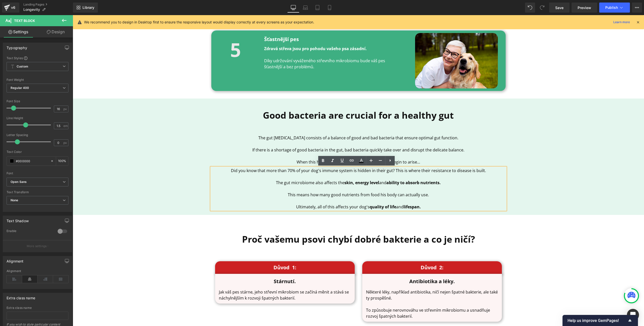
click at [438, 213] on div "Good bacteria are crucial for a healthy gut Heading The gut [MEDICAL_DATA] cons…" at bounding box center [358, 156] width 571 height 116
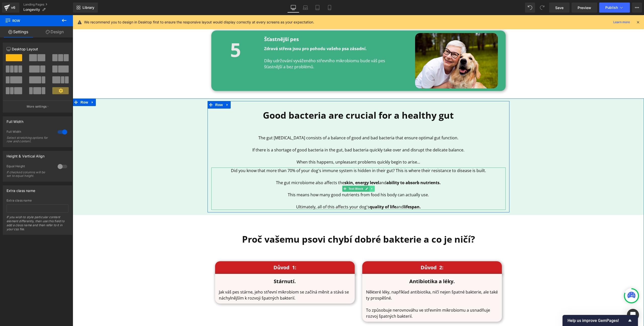
click at [371, 189] on icon at bounding box center [372, 188] width 3 height 3
click at [373, 188] on icon at bounding box center [374, 188] width 3 height 3
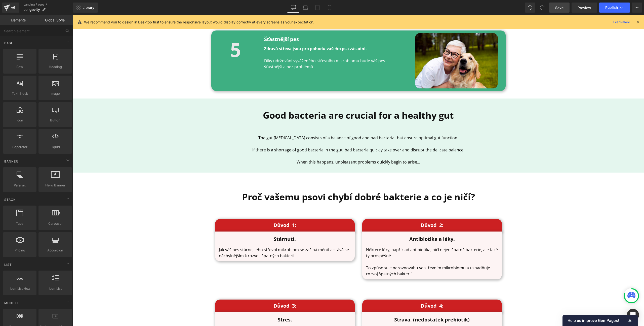
click at [562, 8] on span "Save" at bounding box center [559, 7] width 8 height 5
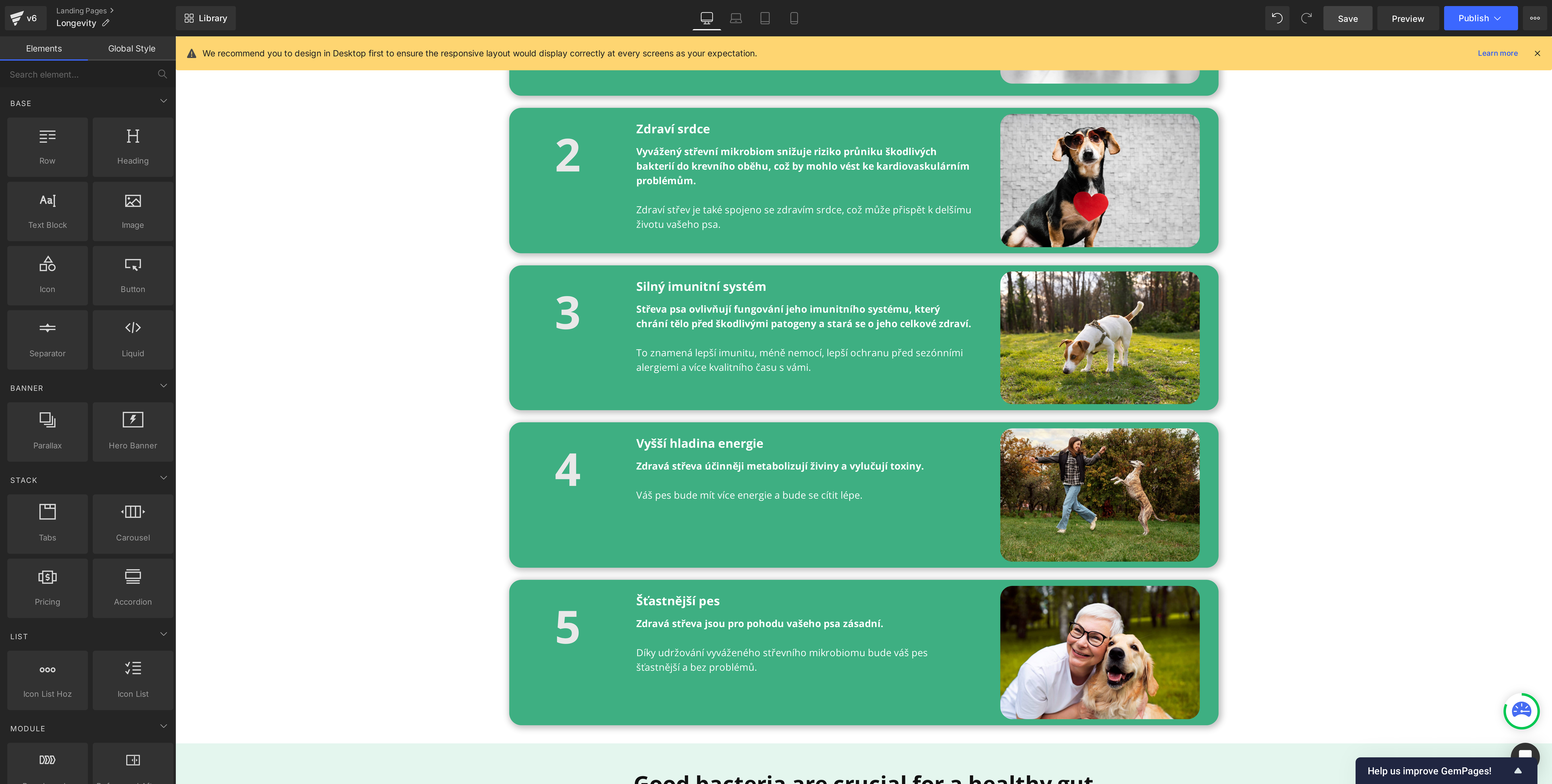
scroll to position [234, 0]
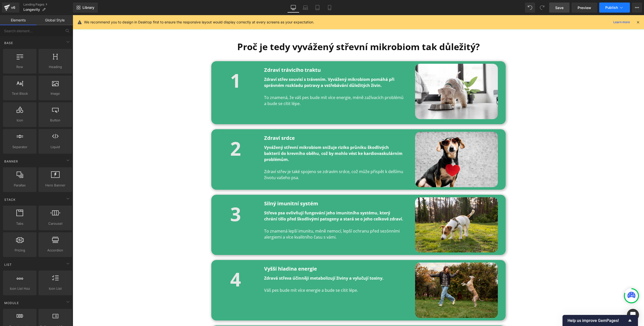
click at [612, 9] on span "Publish" at bounding box center [611, 8] width 13 height 4
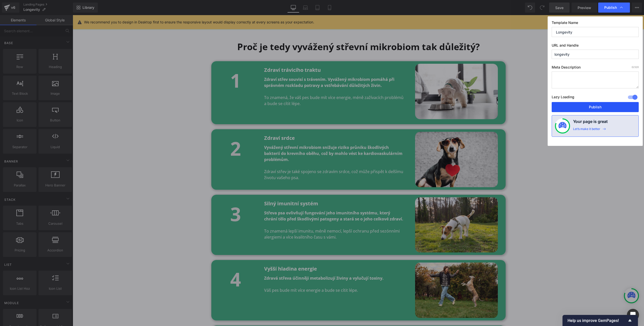
click at [595, 108] on button "Publish" at bounding box center [595, 107] width 87 height 10
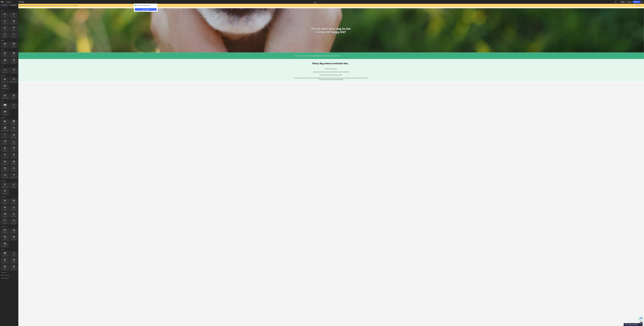
scroll to position [0, 0]
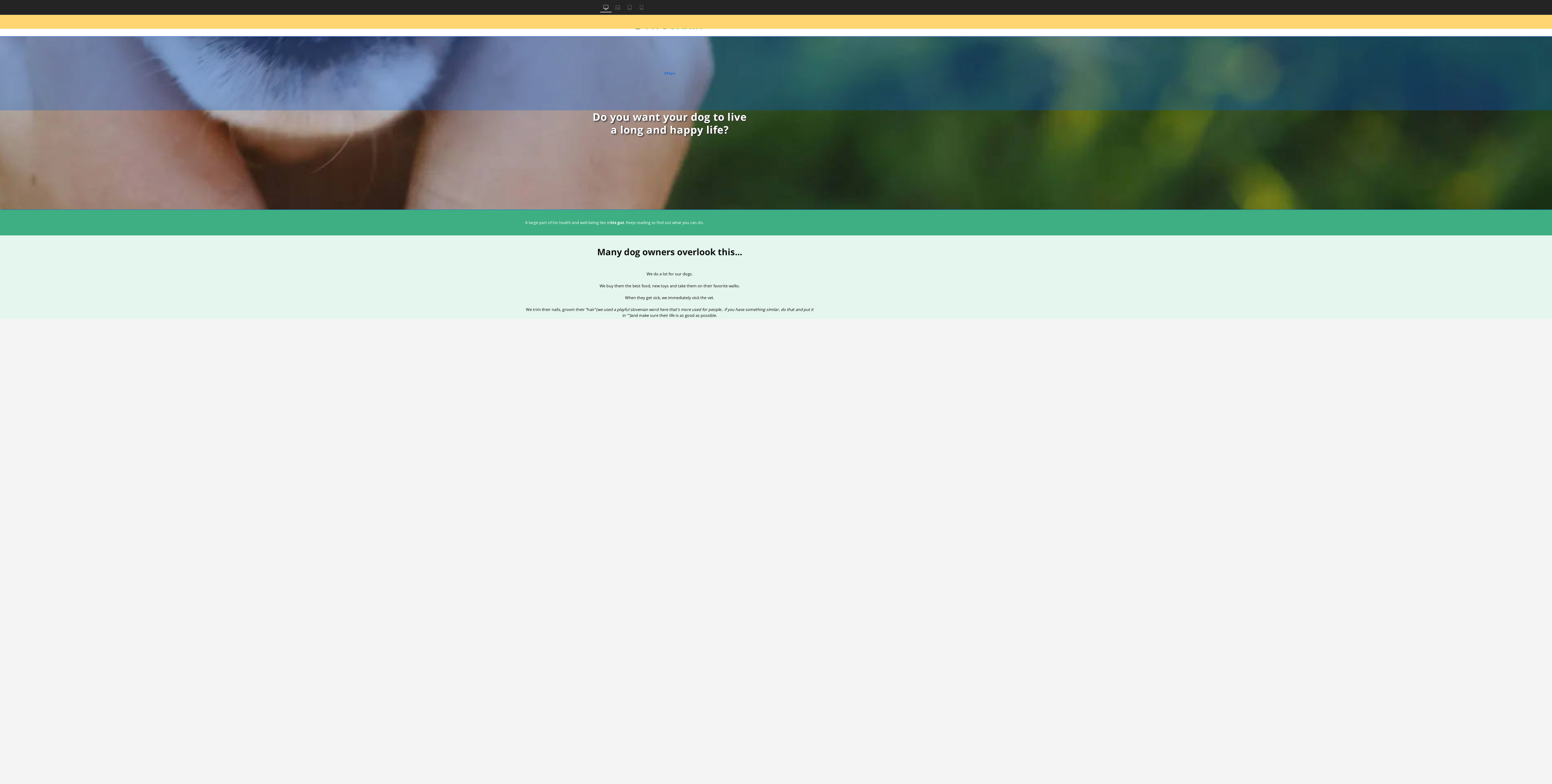
click at [192, 50] on span "300px" at bounding box center [195, 51] width 7 height 4
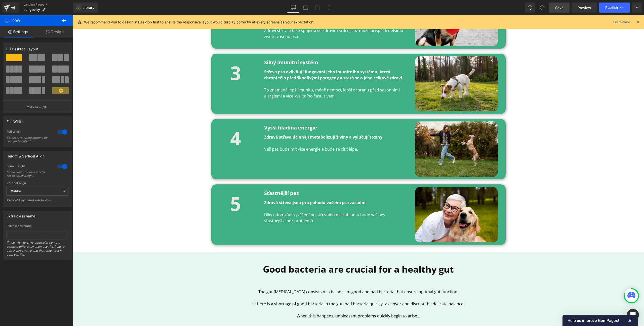
scroll to position [502, 0]
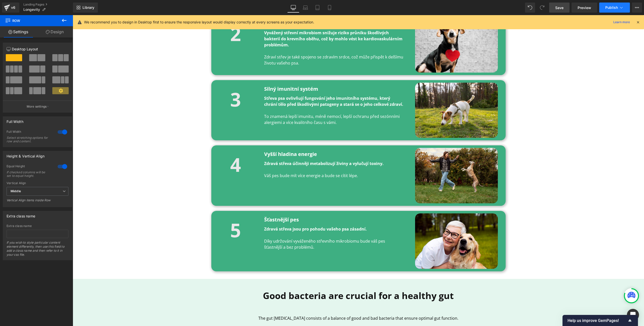
click at [612, 6] on span "Publish" at bounding box center [611, 8] width 13 height 4
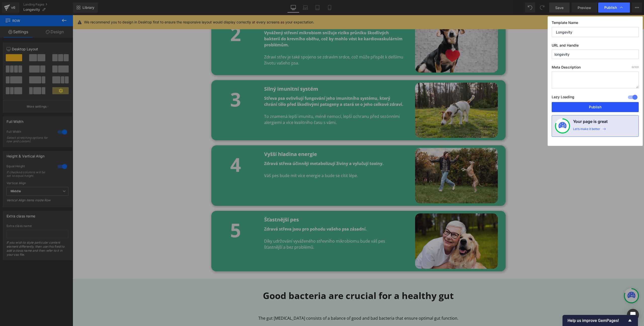
click at [621, 106] on button "Publish" at bounding box center [595, 107] width 87 height 10
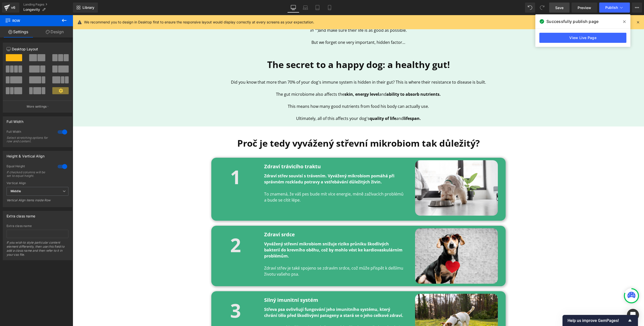
scroll to position [209, 0]
